Goal: Information Seeking & Learning: Learn about a topic

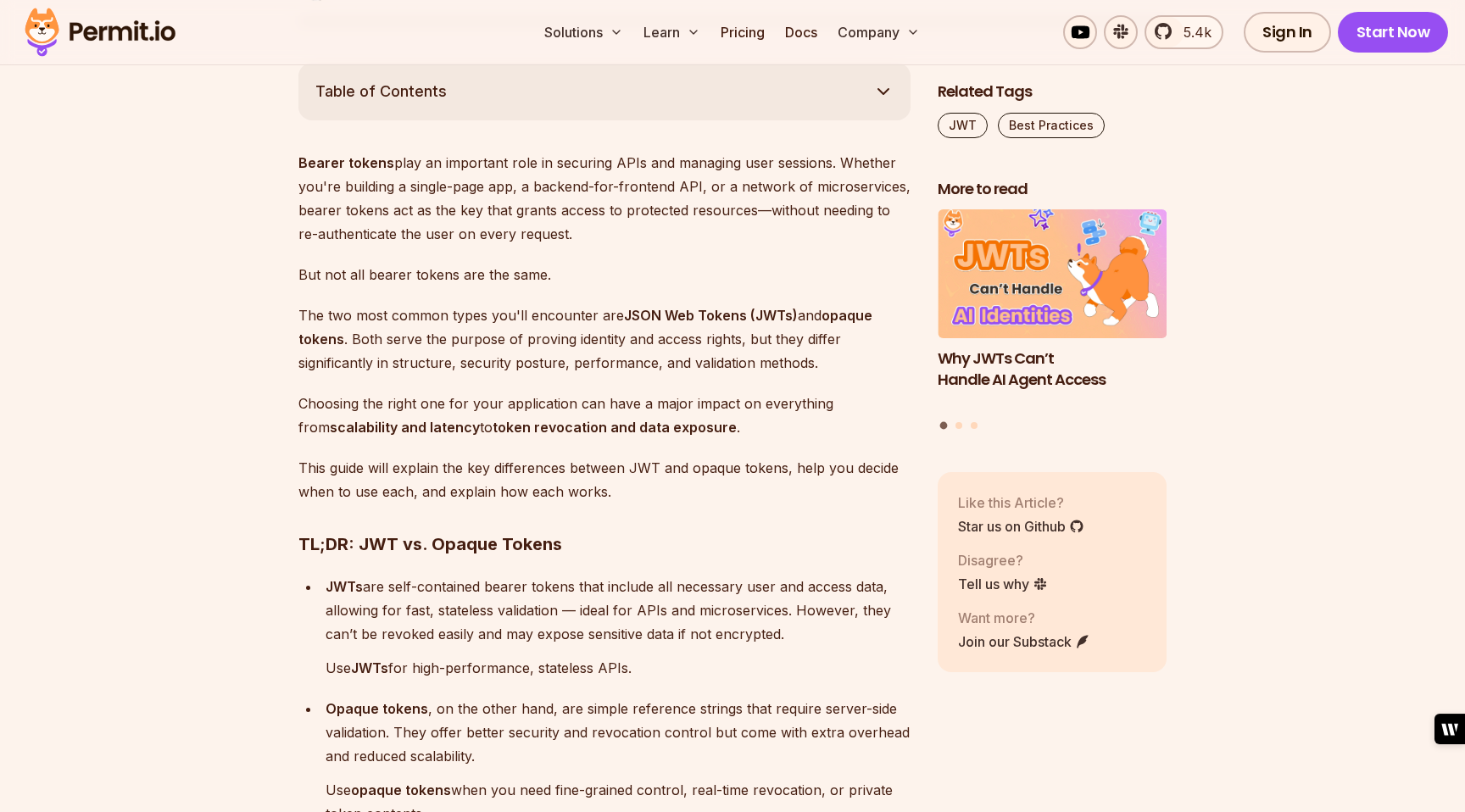
scroll to position [972, 0]
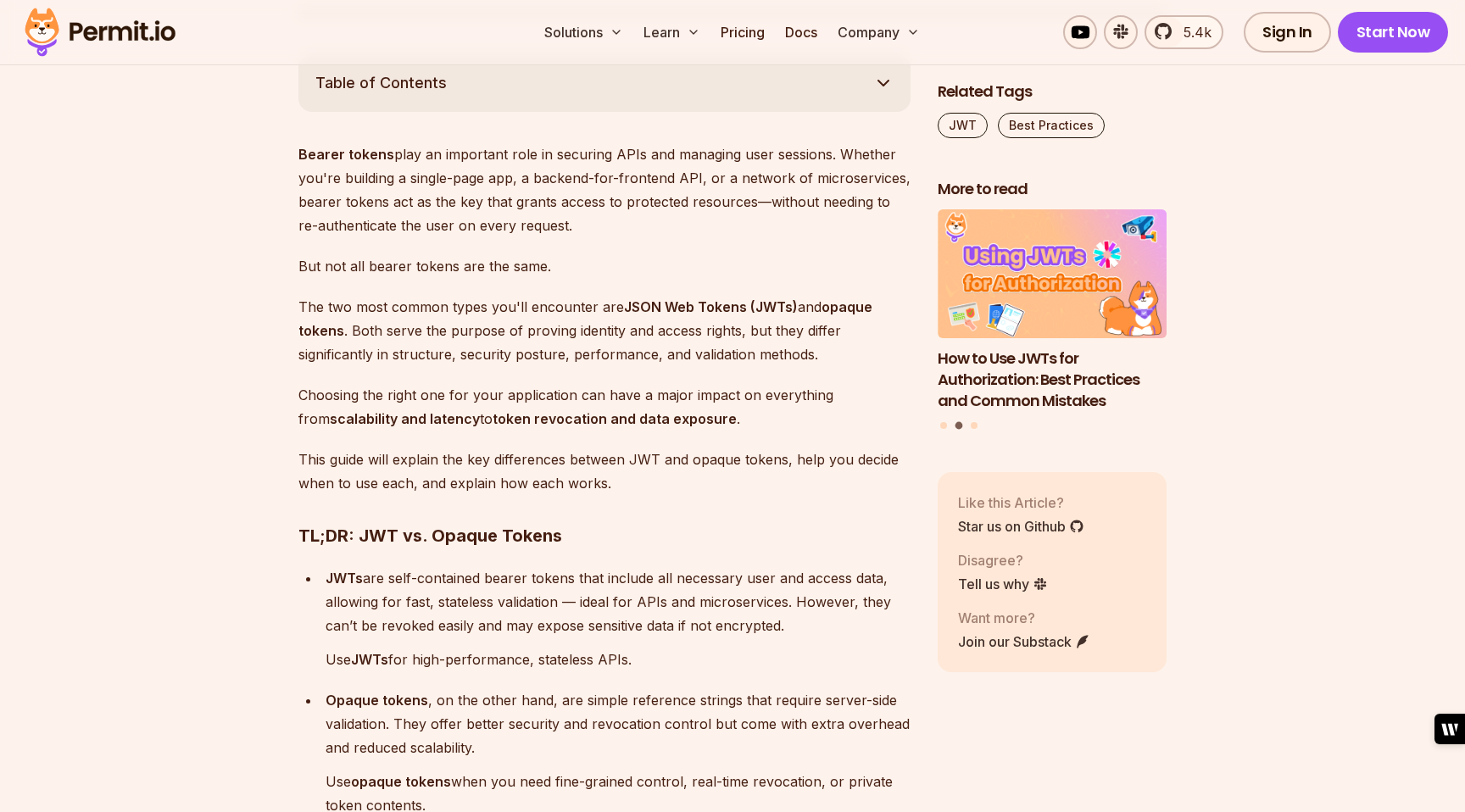
click at [484, 361] on p "The two most common types you'll encounter are JSON Web Tokens (JWTs) and opaqu…" at bounding box center [604, 331] width 612 height 71
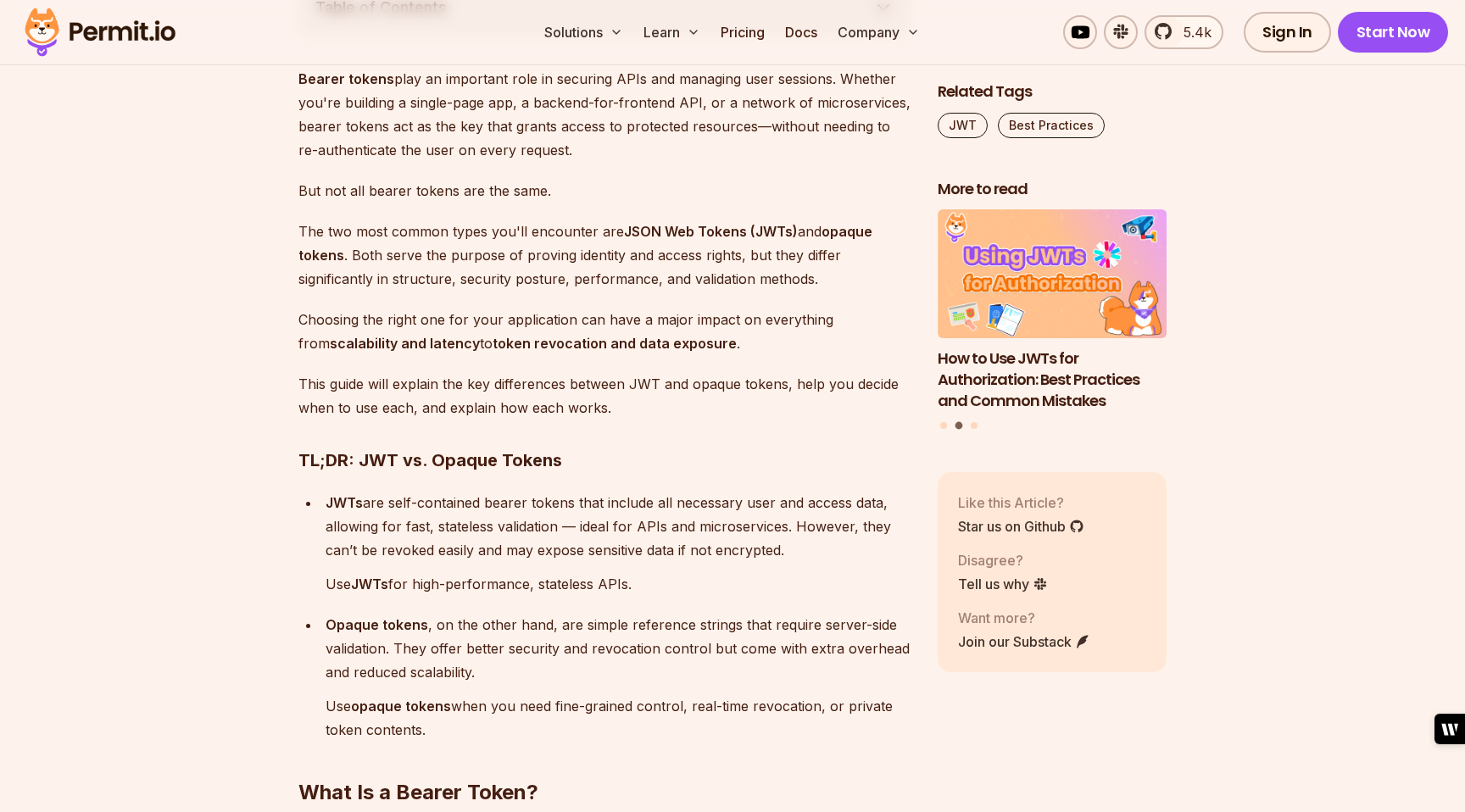
scroll to position [1098, 0]
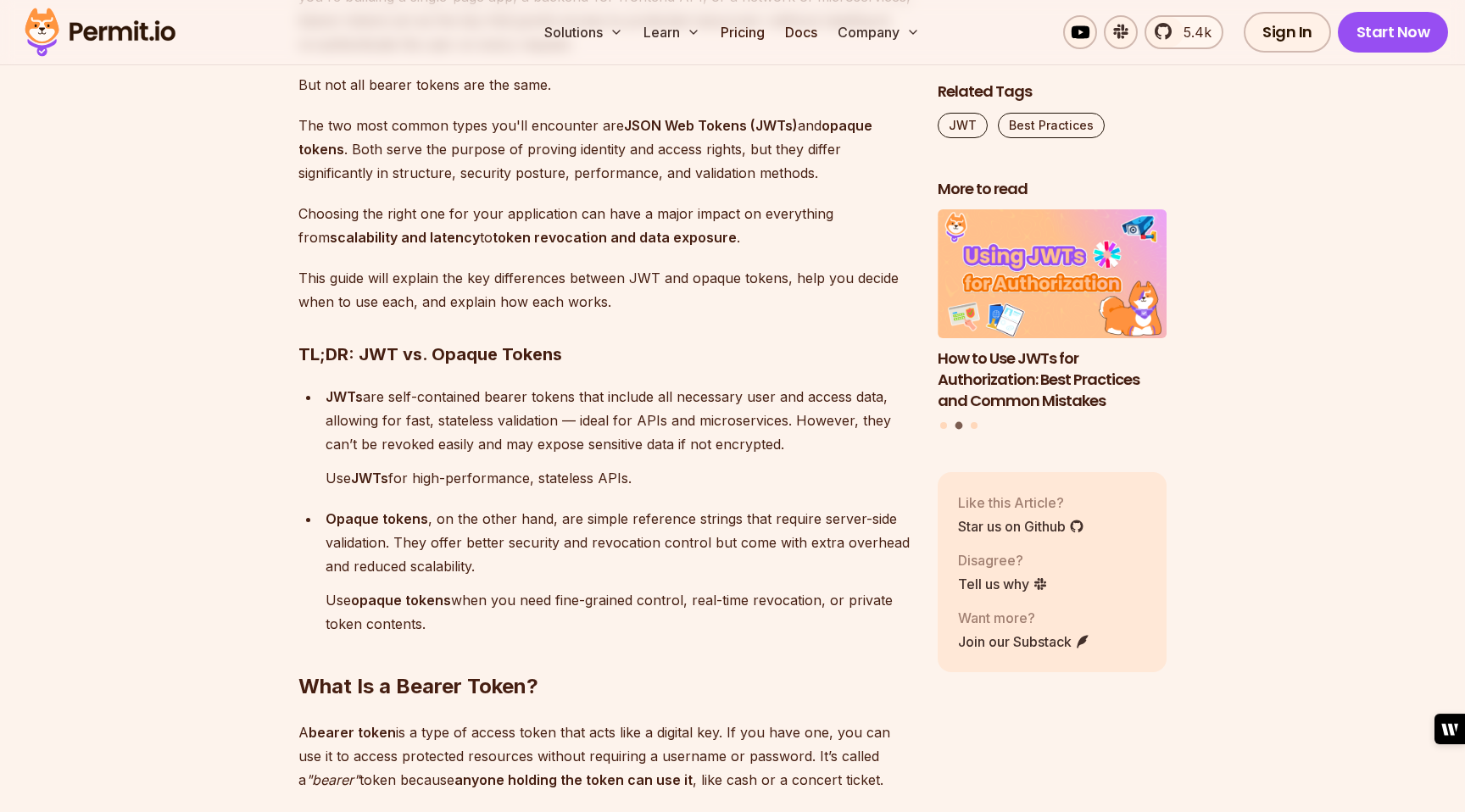
scroll to position [1184, 0]
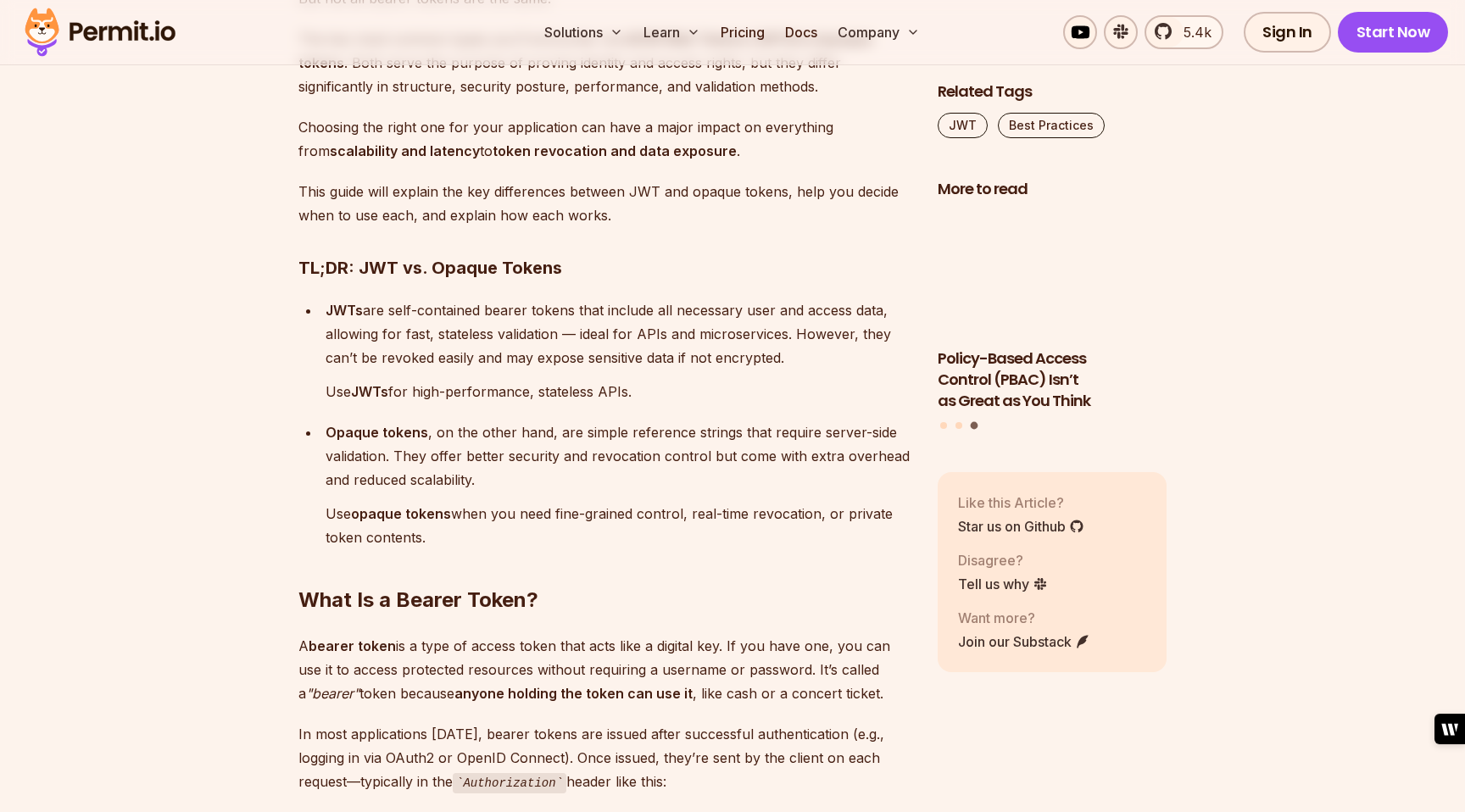
scroll to position [1258, 0]
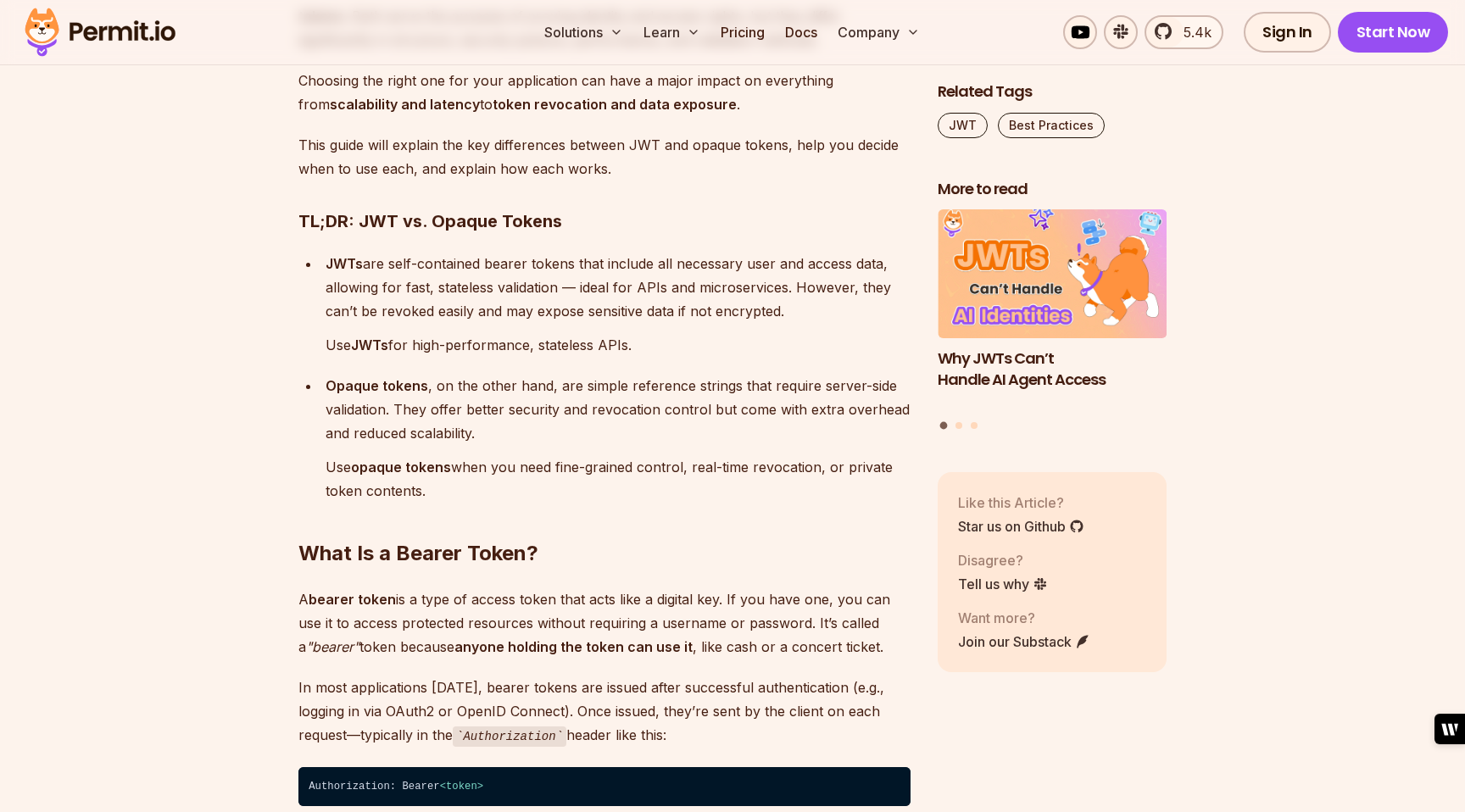
scroll to position [1304, 0]
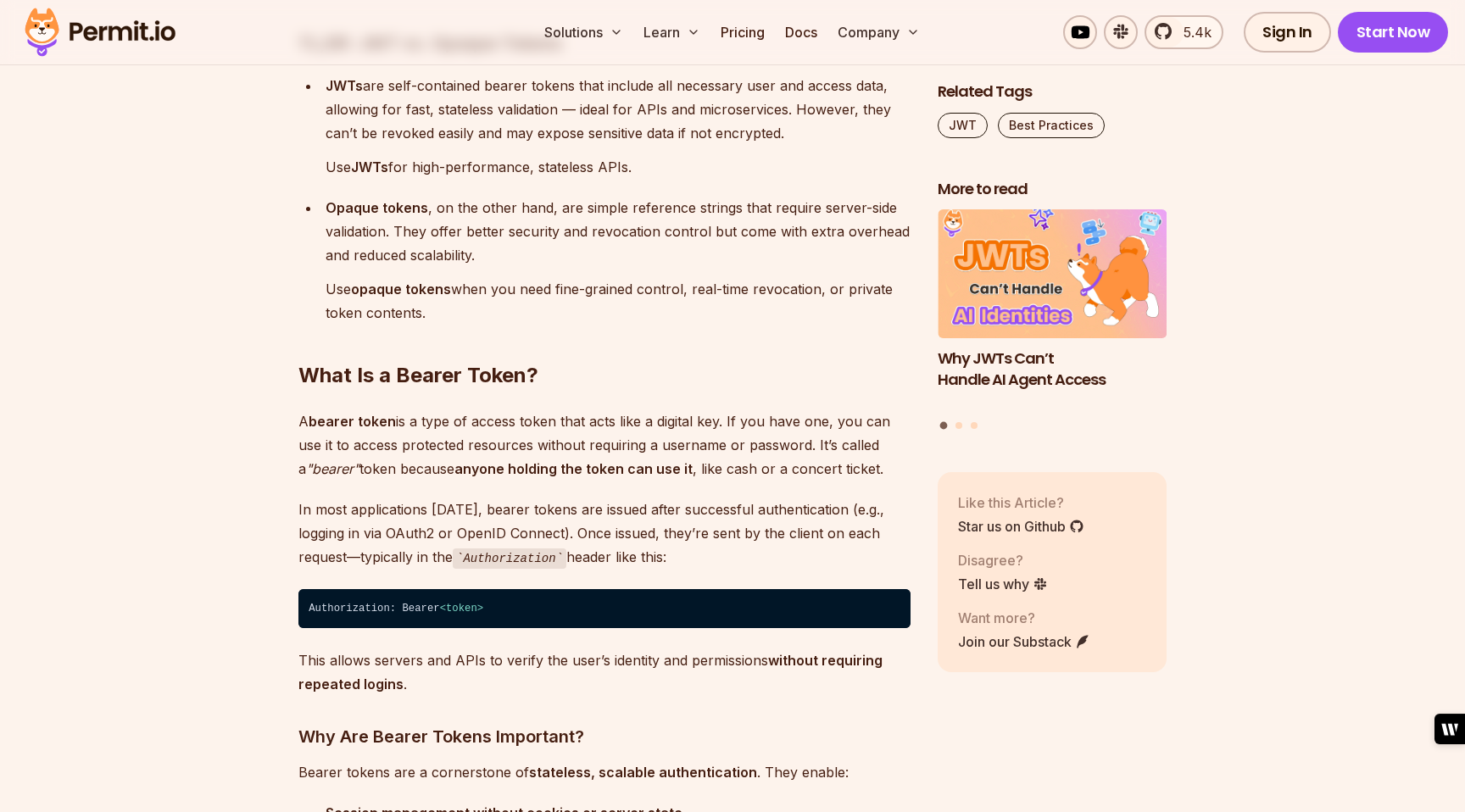
scroll to position [1537, 0]
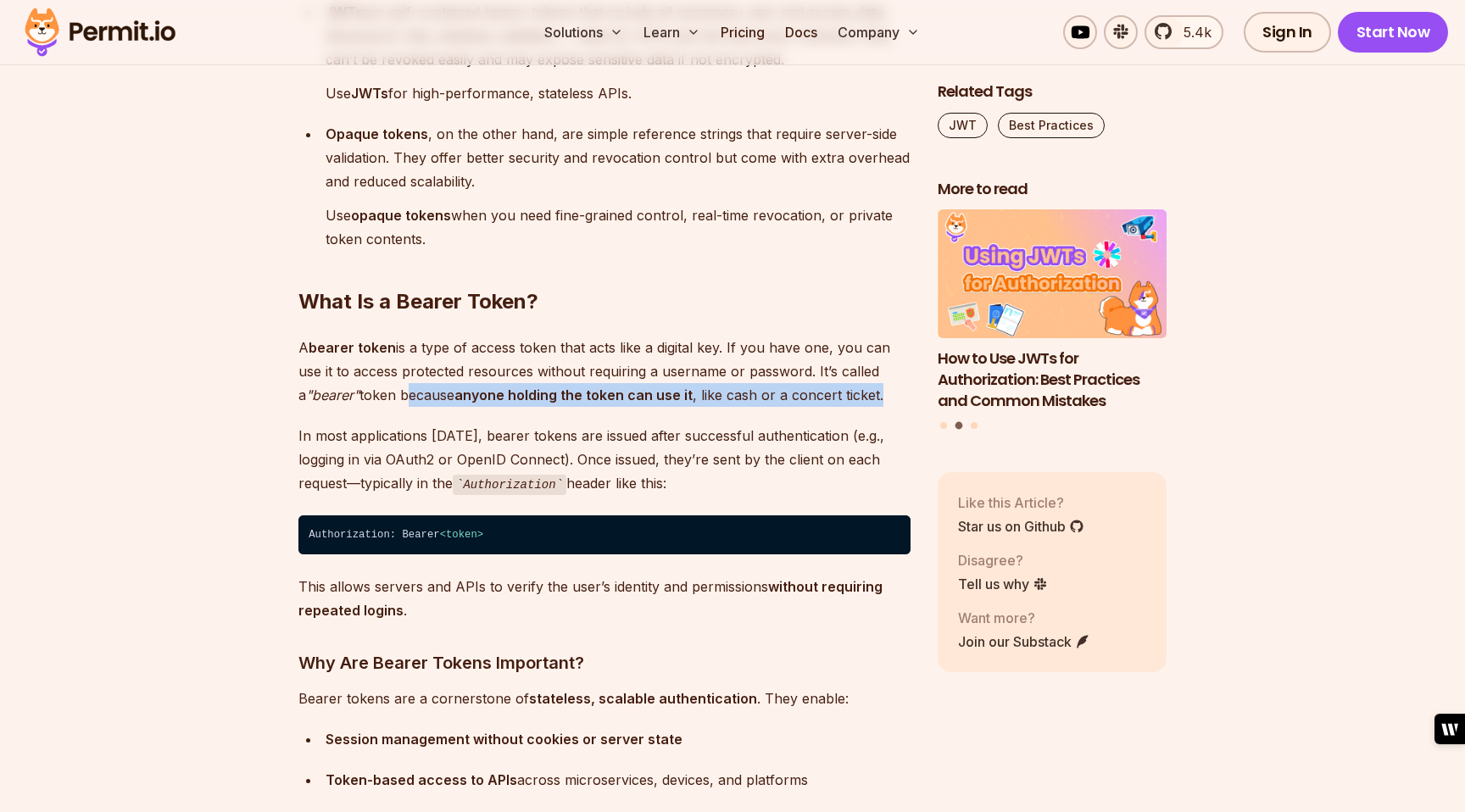
drag, startPoint x: 397, startPoint y: 394, endPoint x: 889, endPoint y: 400, distance: 492.0
click at [889, 400] on p "A bearer token is a type of access token that acts like a digital key. If you h…" at bounding box center [604, 371] width 612 height 71
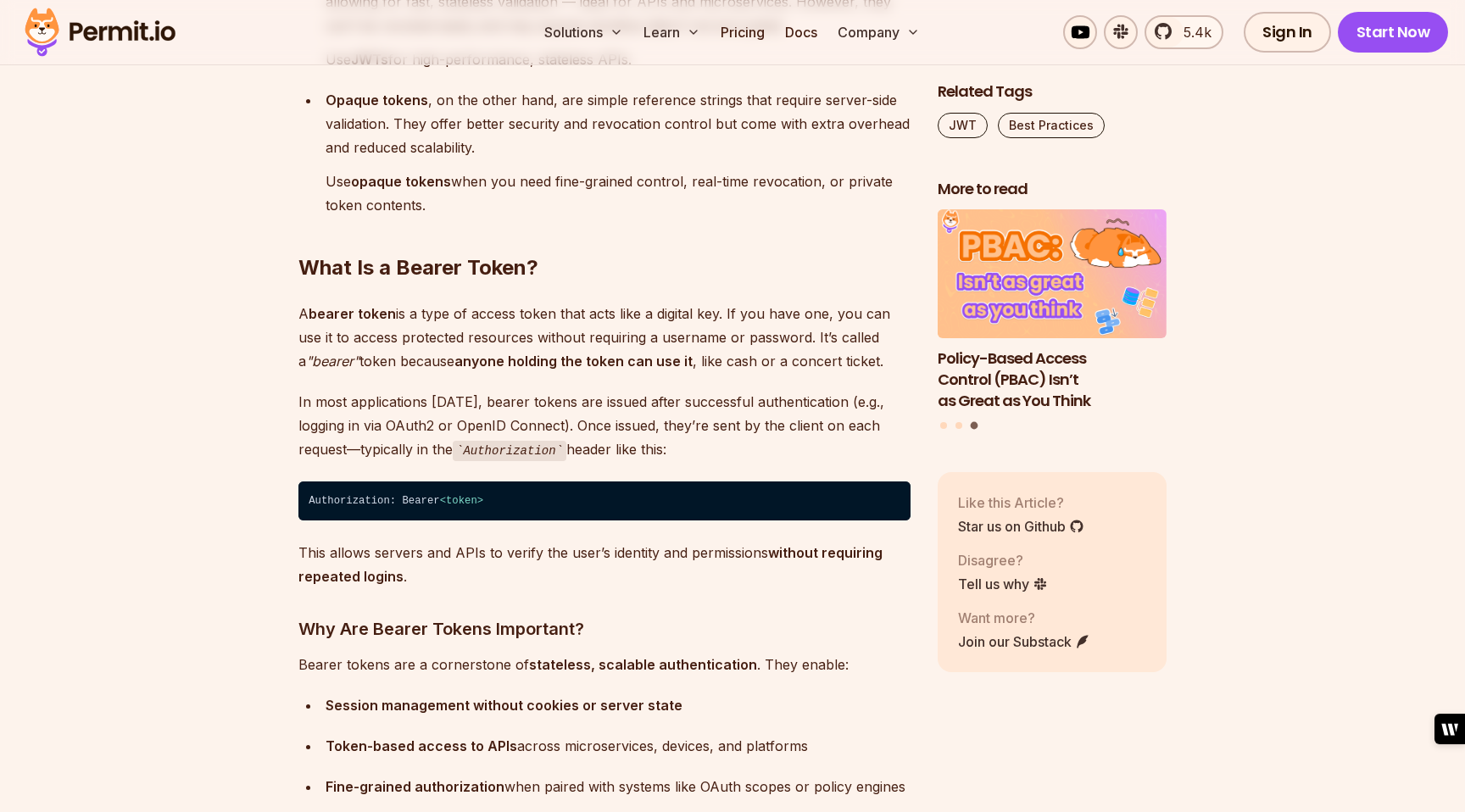
scroll to position [1582, 0]
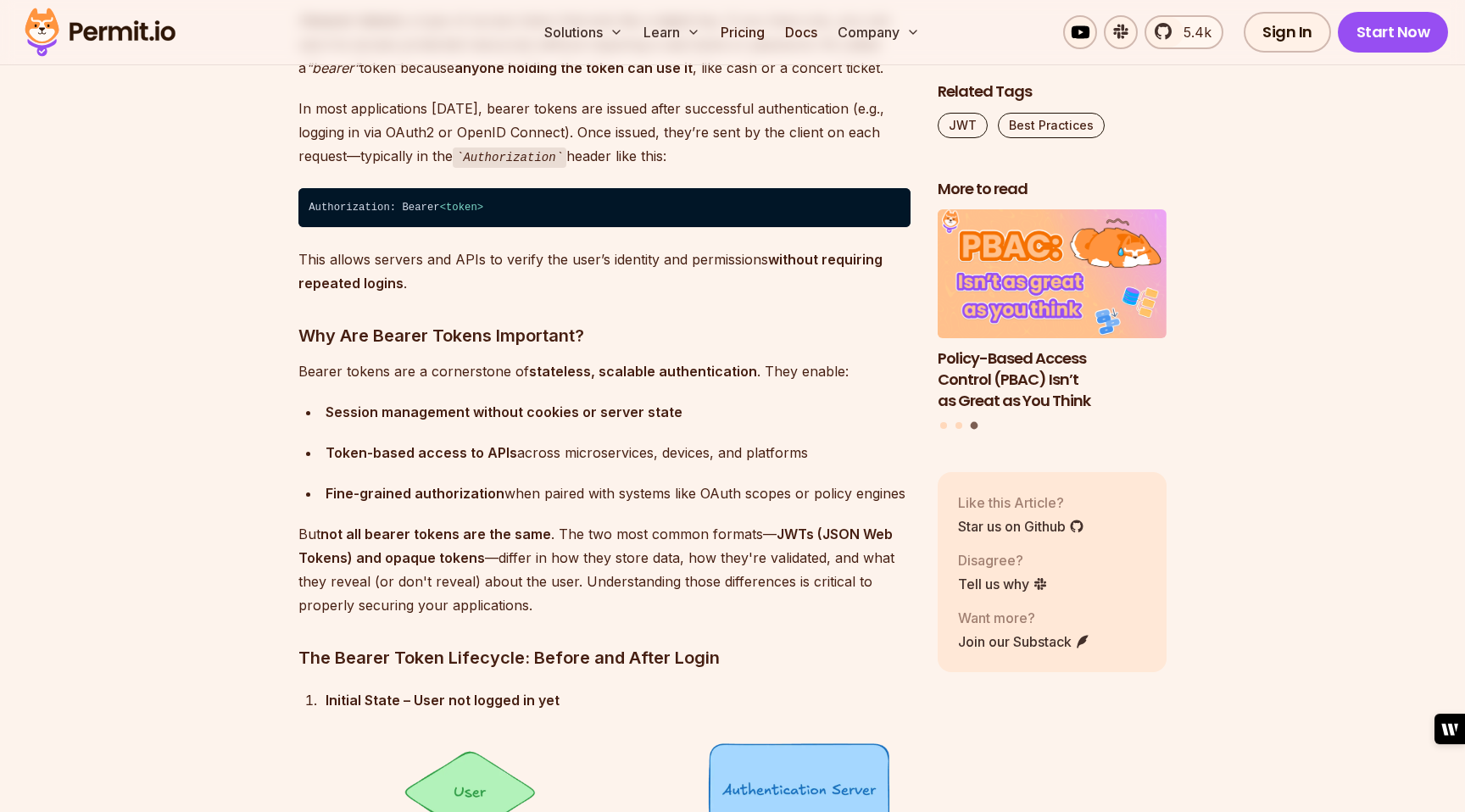
scroll to position [1872, 0]
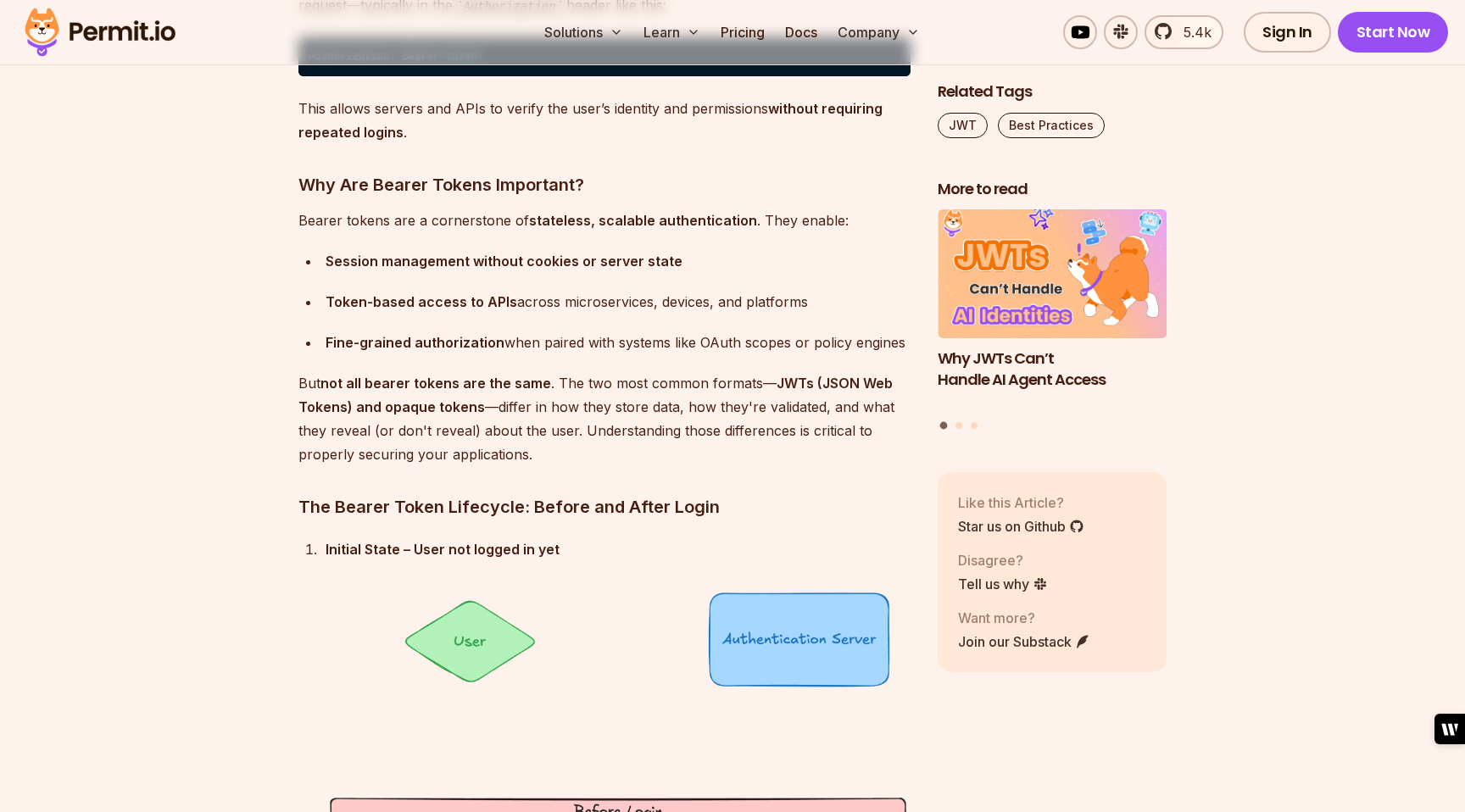
scroll to position [2051, 0]
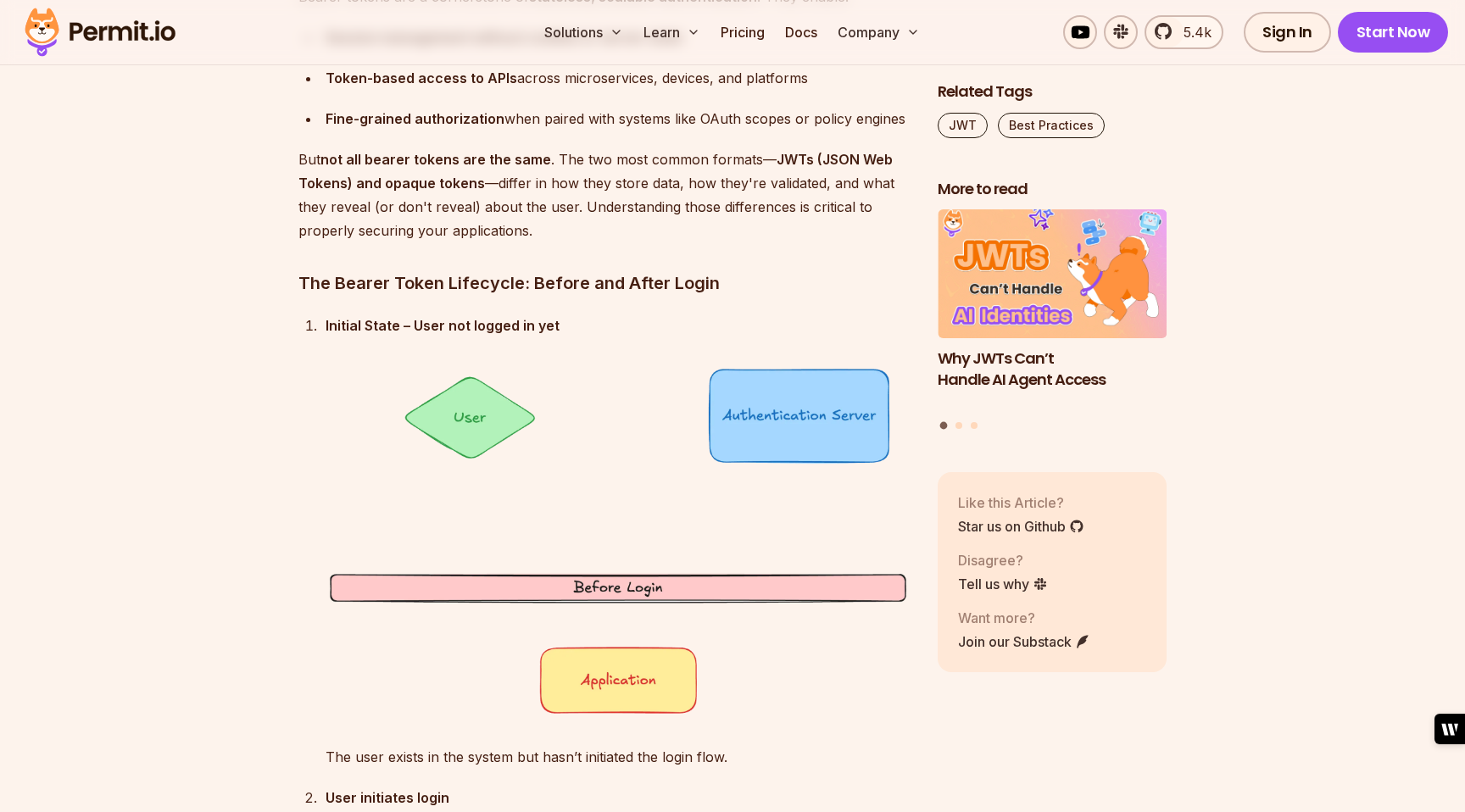
scroll to position [2251, 0]
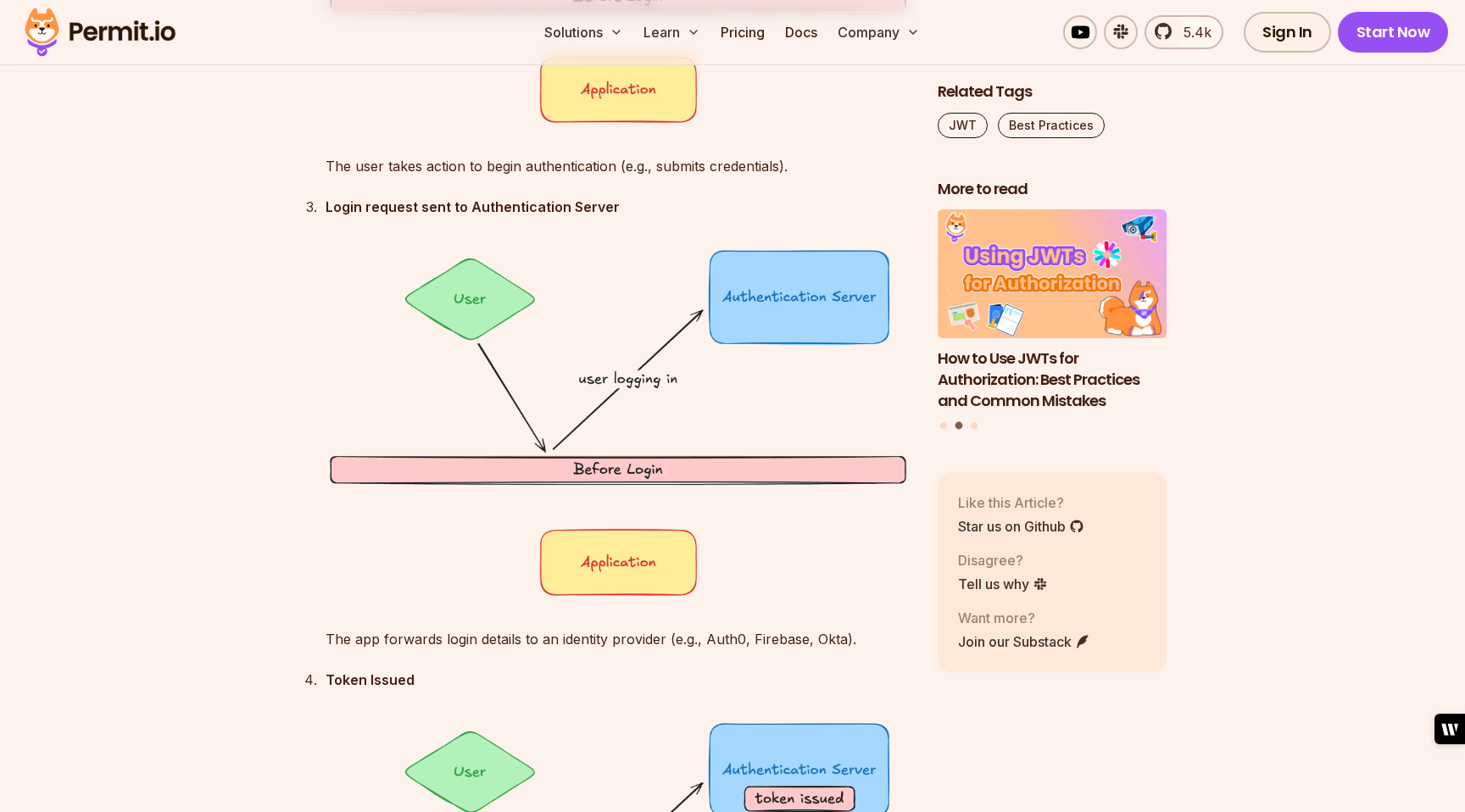
scroll to position [3310, 0]
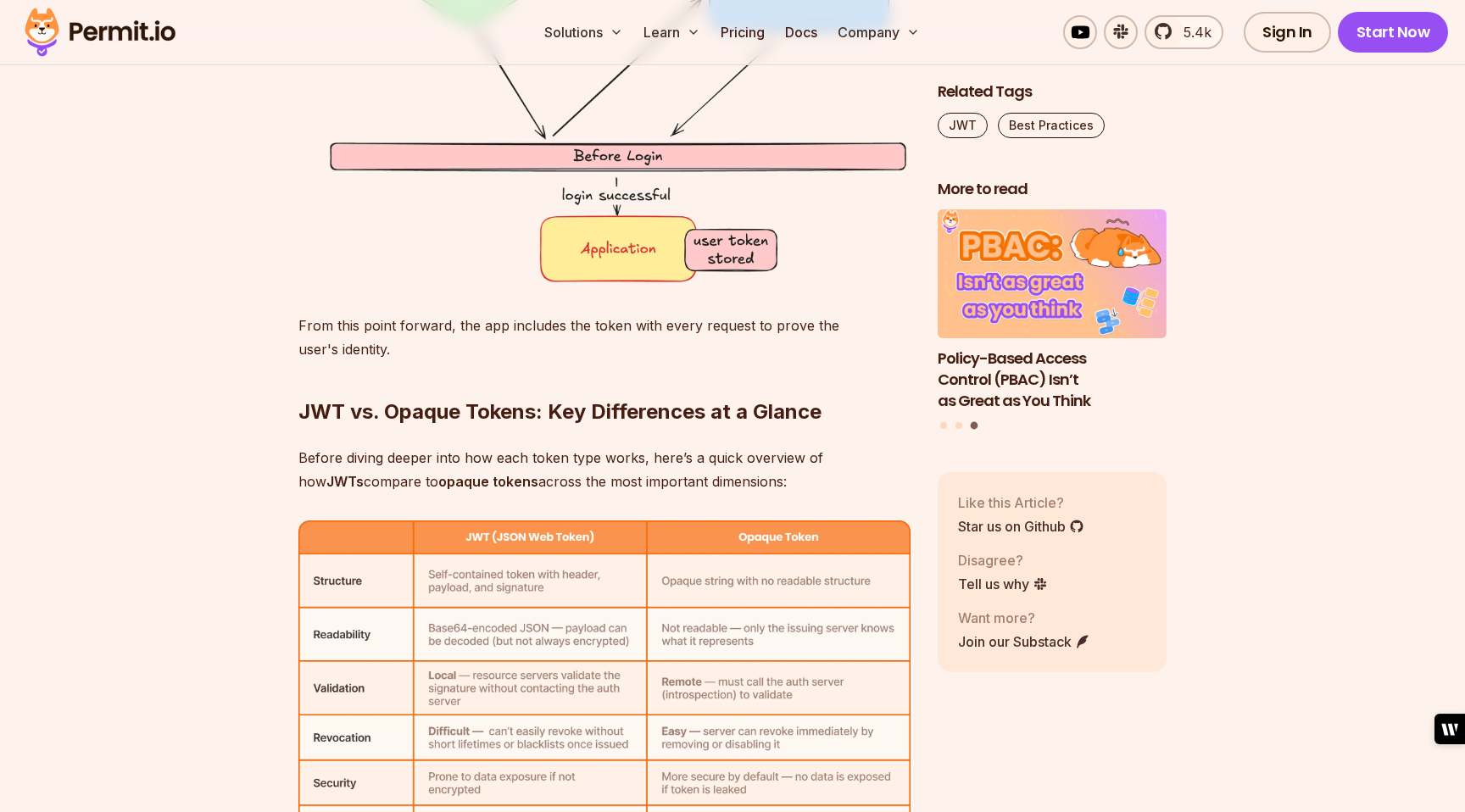
scroll to position [5176, 0]
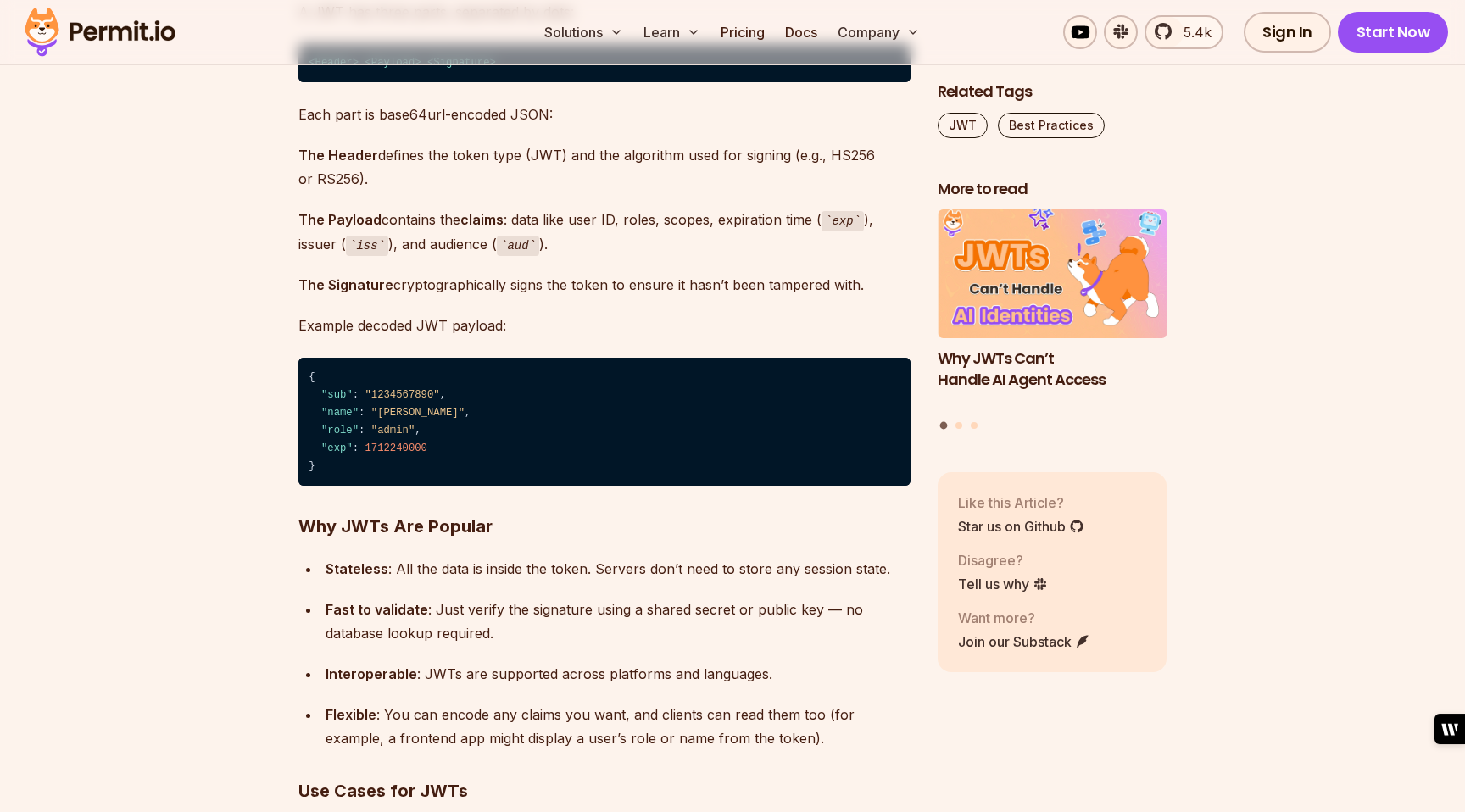
scroll to position [6592, 0]
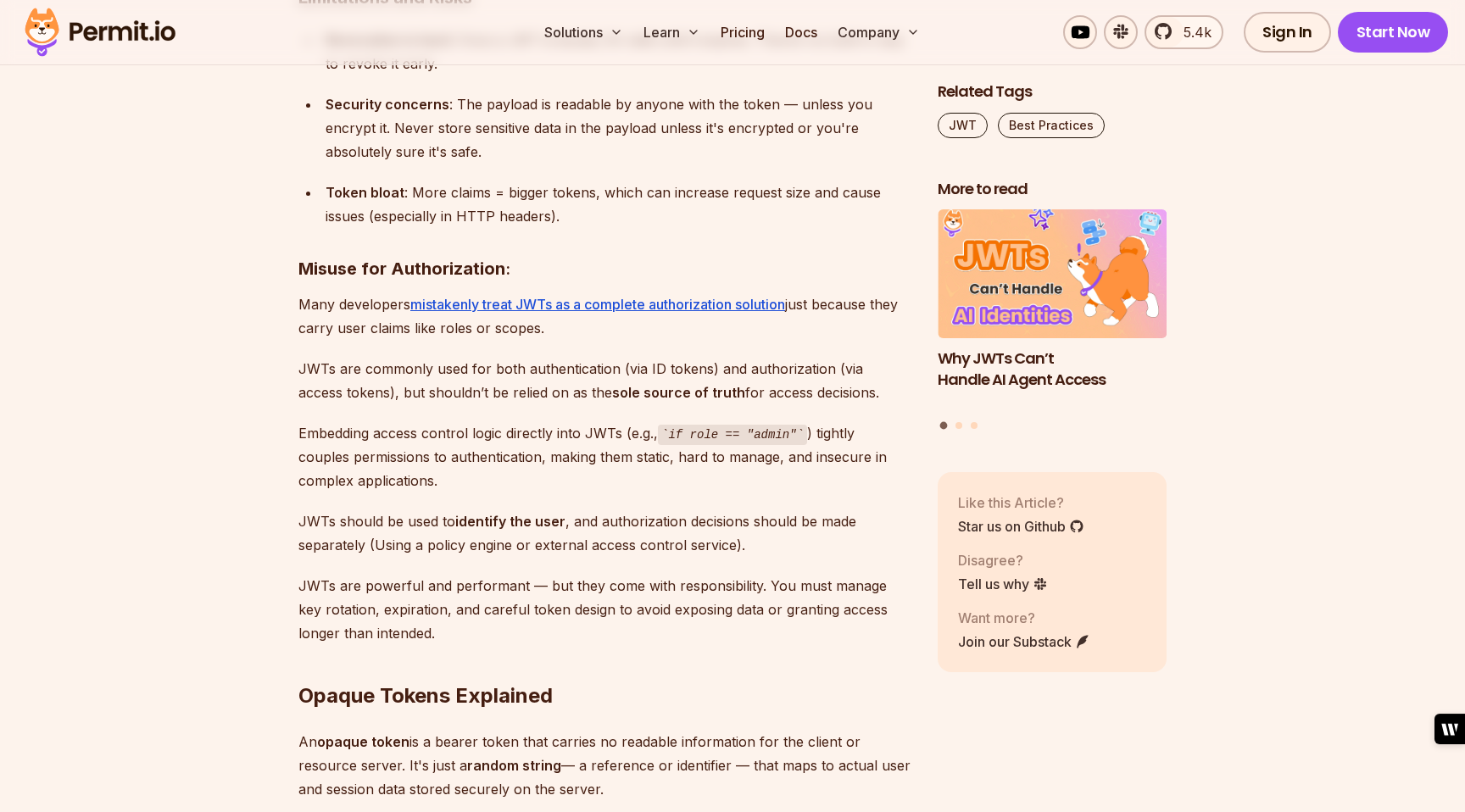
click at [248, 423] on section "Table of Contents Bearer tokens play an important role in securing APIs and man…" at bounding box center [732, 700] width 1465 height 14166
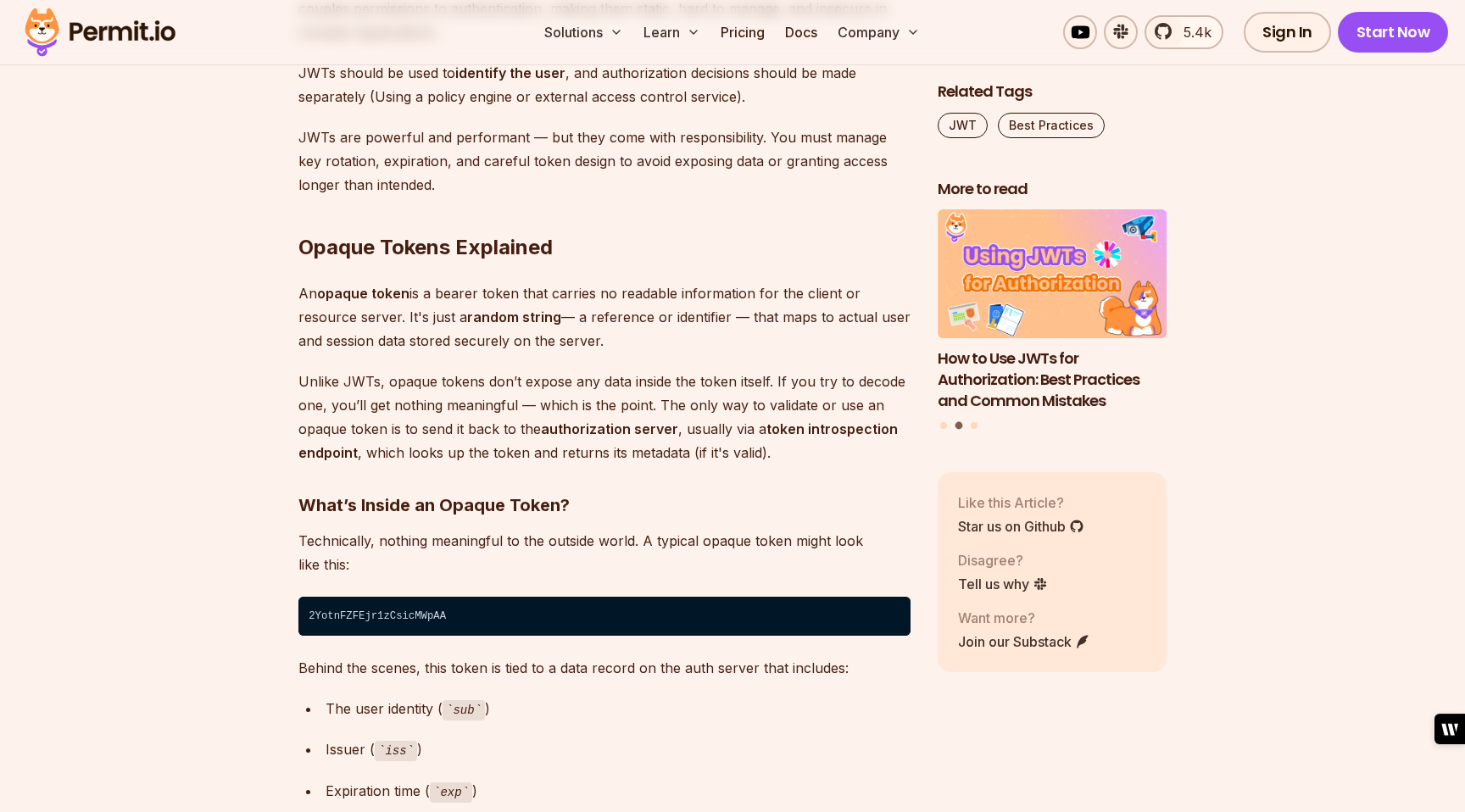
click at [248, 423] on section "Table of Contents Bearer tokens play an important role in securing APIs and man…" at bounding box center [732, 253] width 1465 height 14166
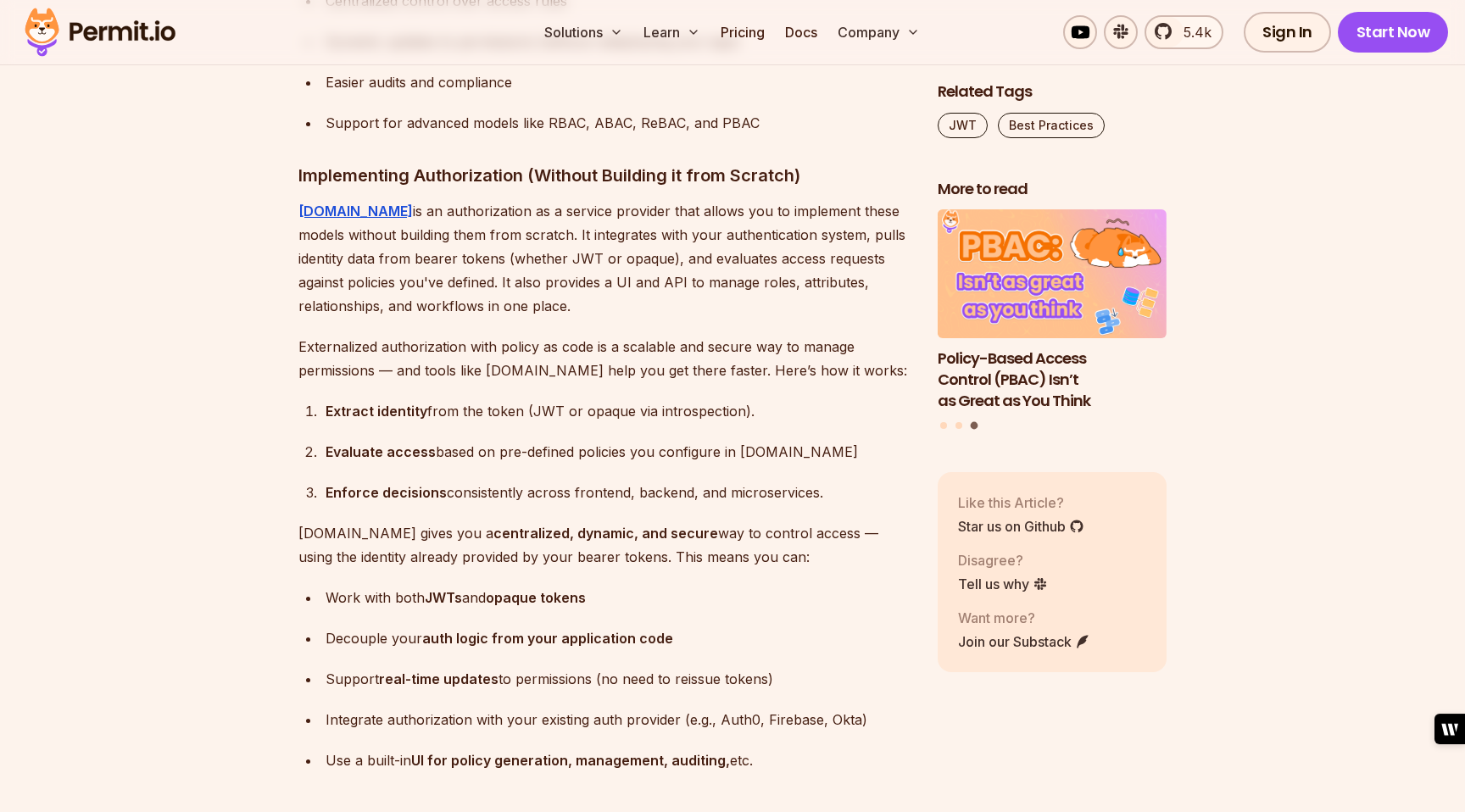
scroll to position [13513, 0]
